Goal: Task Accomplishment & Management: Understand process/instructions

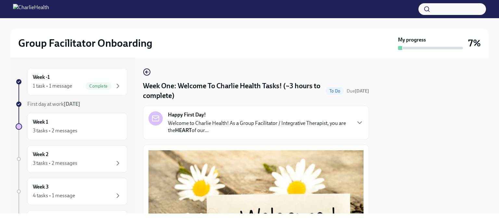
scroll to position [487, 0]
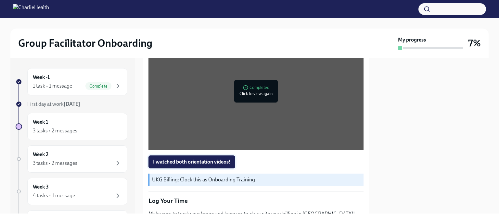
click at [224, 159] on span "I watched both orientation videos!" at bounding box center [192, 162] width 78 height 6
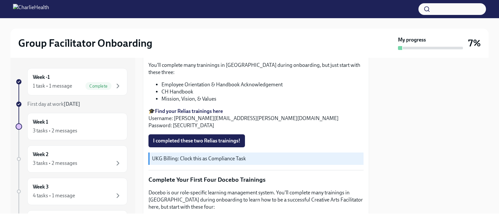
scroll to position [747, 0]
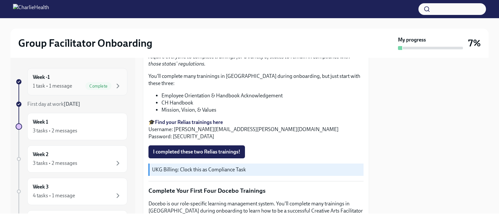
click at [91, 85] on span "Complete" at bounding box center [98, 86] width 26 height 5
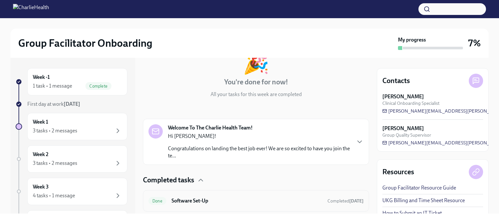
scroll to position [65, 0]
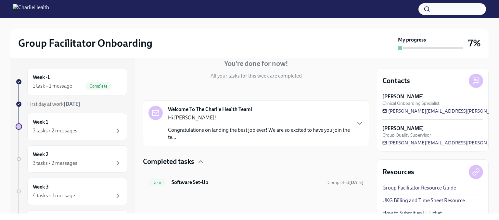
click at [198, 182] on h6 "Software Set-Up" at bounding box center [247, 182] width 151 height 7
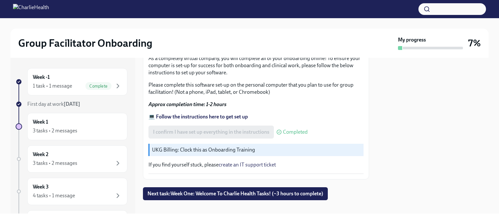
scroll to position [235, 0]
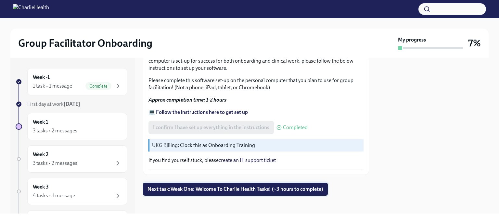
click at [213, 189] on span "Next task : Week One: Welcome To Charlie Health Tasks! (~3 hours to complete)" at bounding box center [236, 189] width 176 height 6
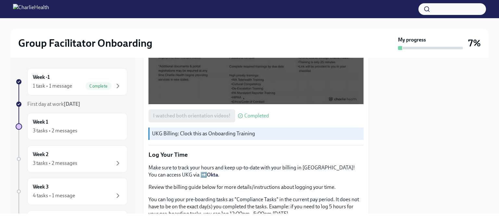
scroll to position [561, 0]
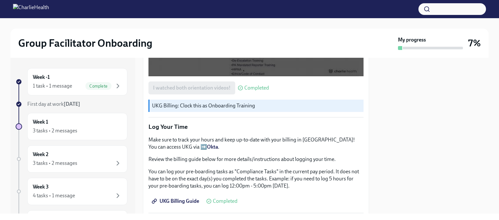
click at [207, 144] on strong "Okta" at bounding box center [212, 147] width 11 height 6
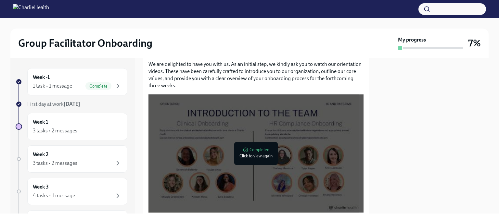
scroll to position [302, 0]
click at [259, 153] on div at bounding box center [255, 153] width 8 height 10
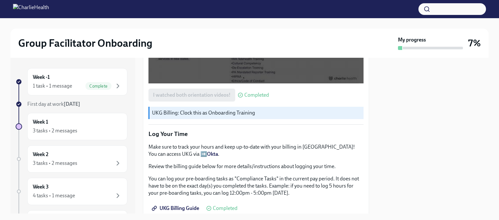
scroll to position [464, 0]
